Goal: Task Accomplishment & Management: Complete application form

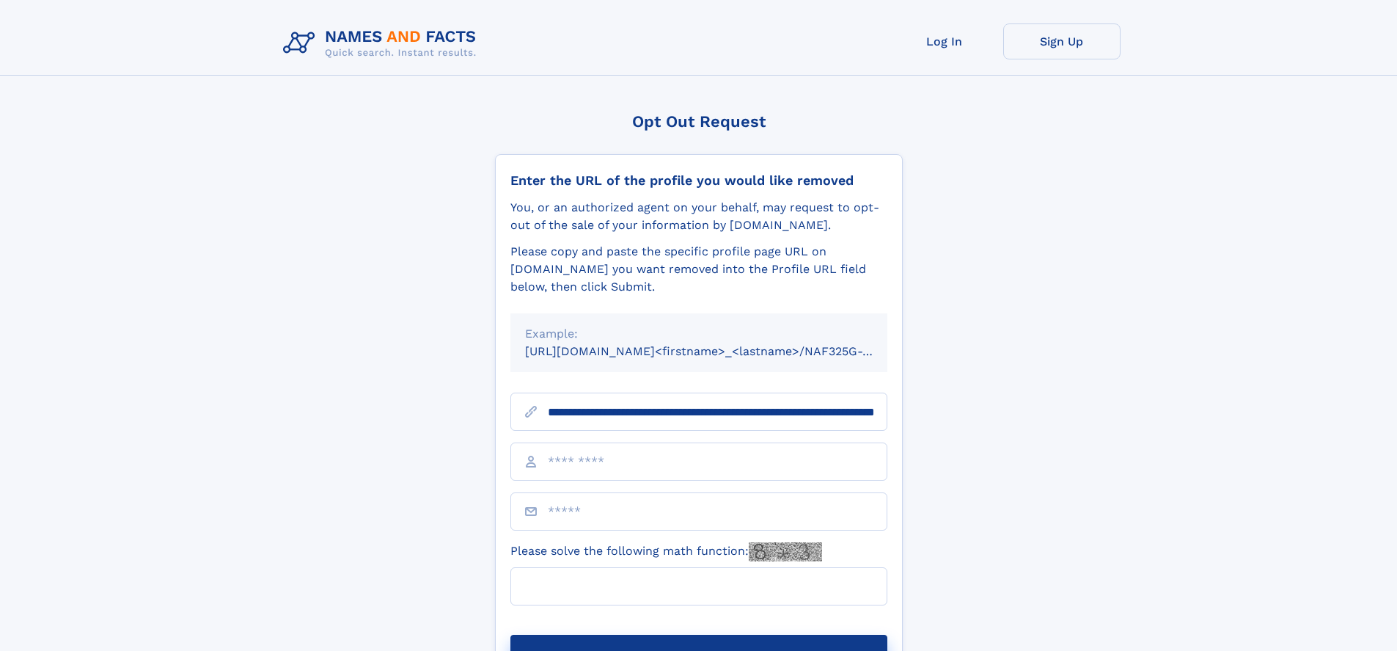
scroll to position [0, 149]
type input "**********"
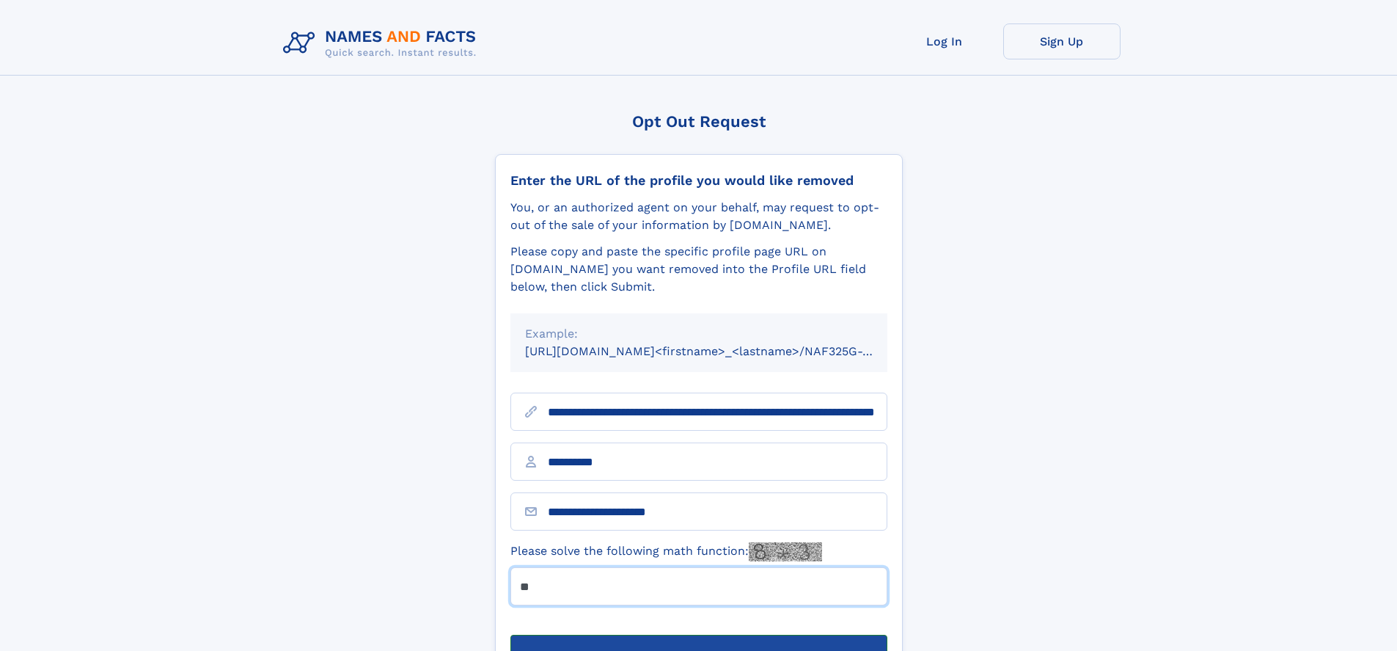
type input "**"
click at [698, 635] on button "Submit Opt Out Request" at bounding box center [699, 658] width 377 height 47
